Goal: Find specific page/section: Find specific page/section

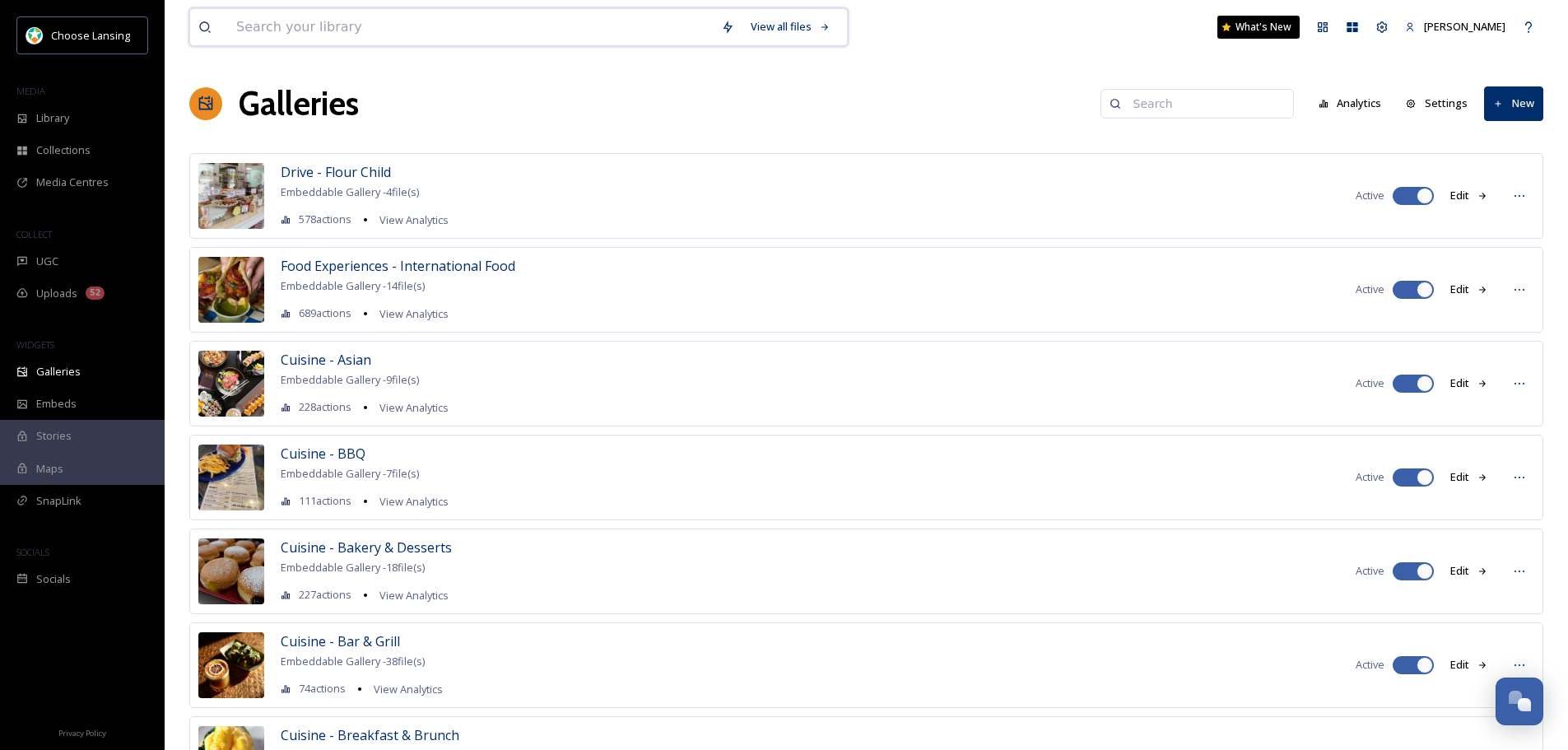
click at [402, 23] on input at bounding box center [470, 27] width 485 height 37
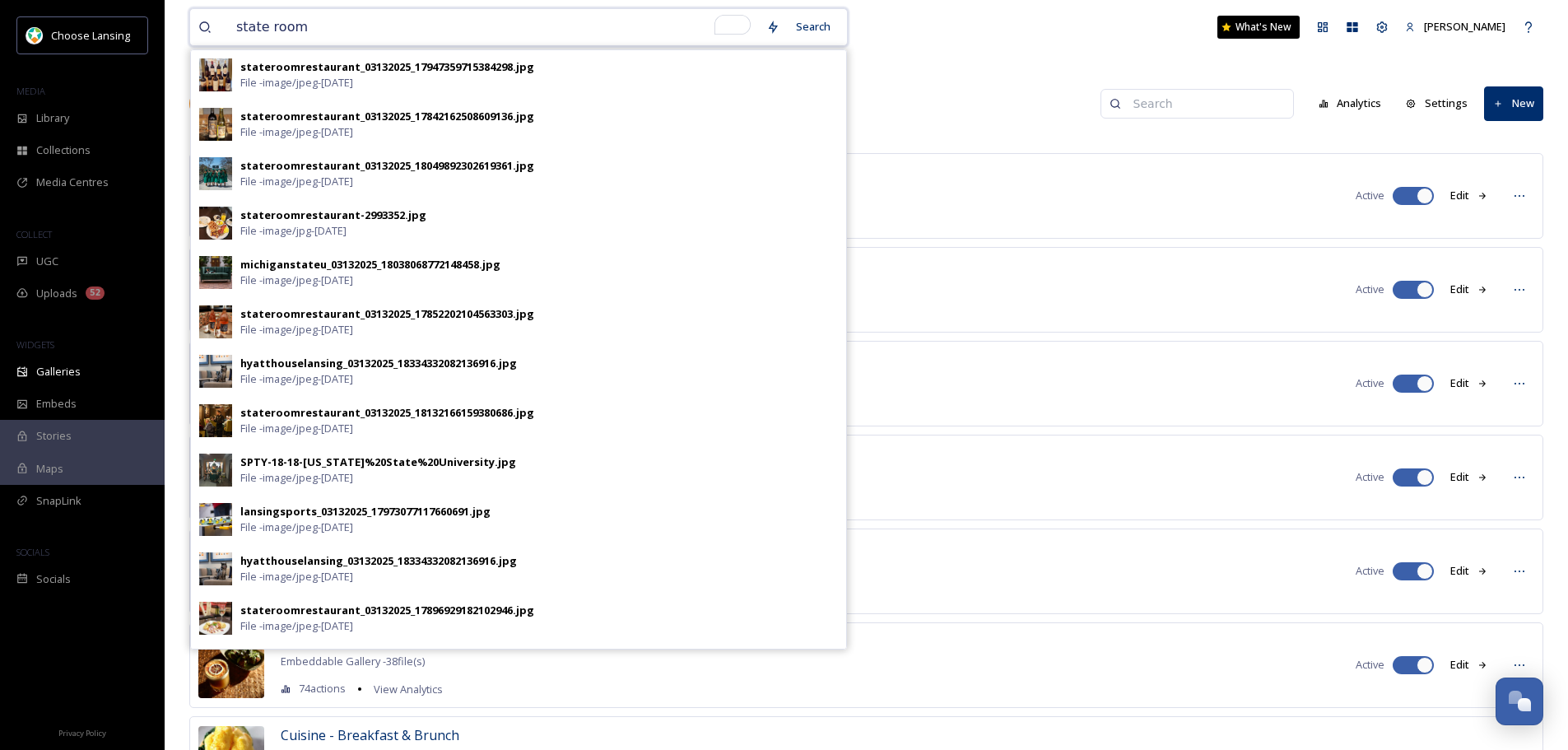
click at [471, 24] on input "state room" at bounding box center [492, 27] width 530 height 37
paste input "HCookMedia"
type input "HCookMedia"
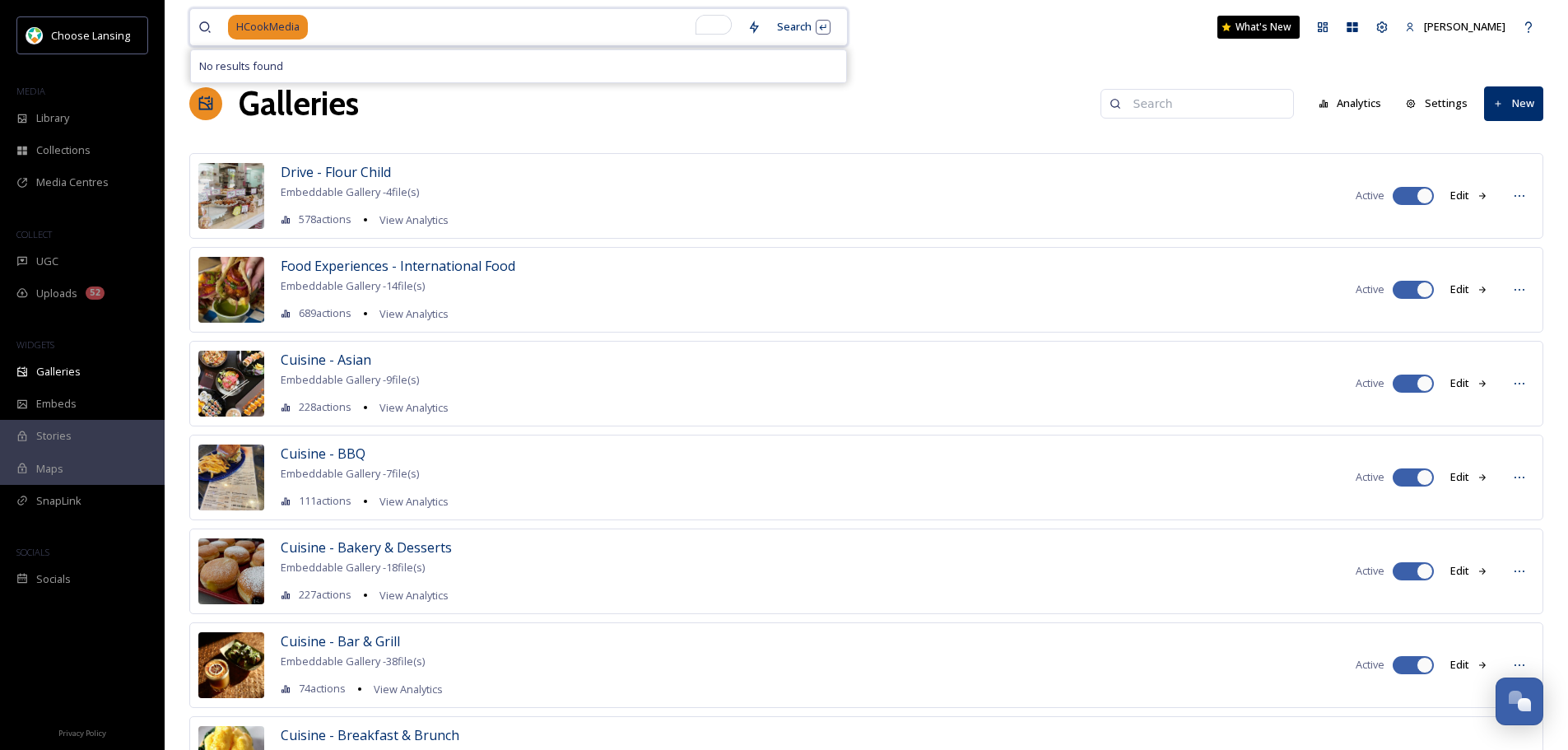
click at [321, 22] on input "To enrich screen reader interactions, please activate Accessibility in Grammarl…" at bounding box center [524, 27] width 430 height 37
type input "H"
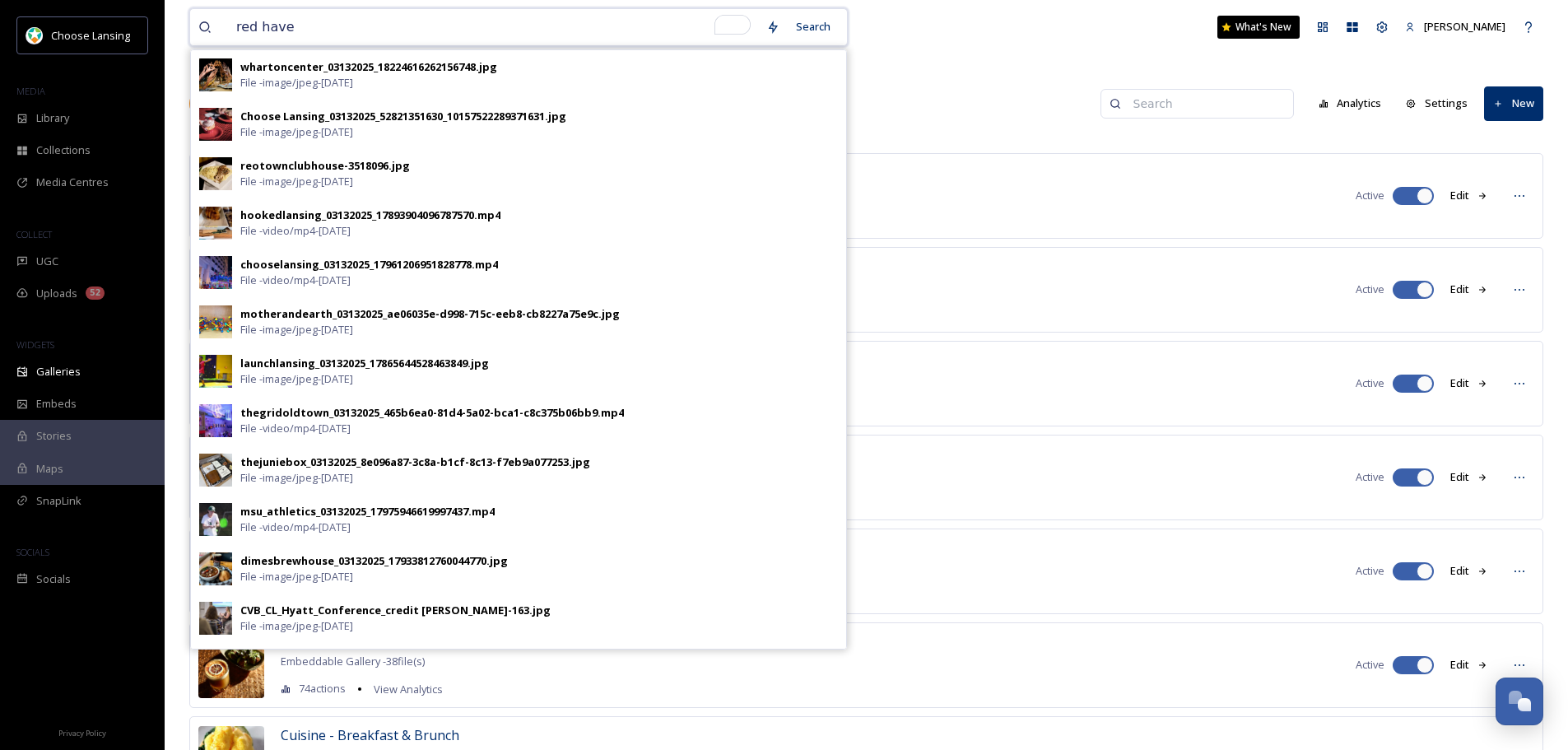
type input "red haven"
